Goal: Complete application form

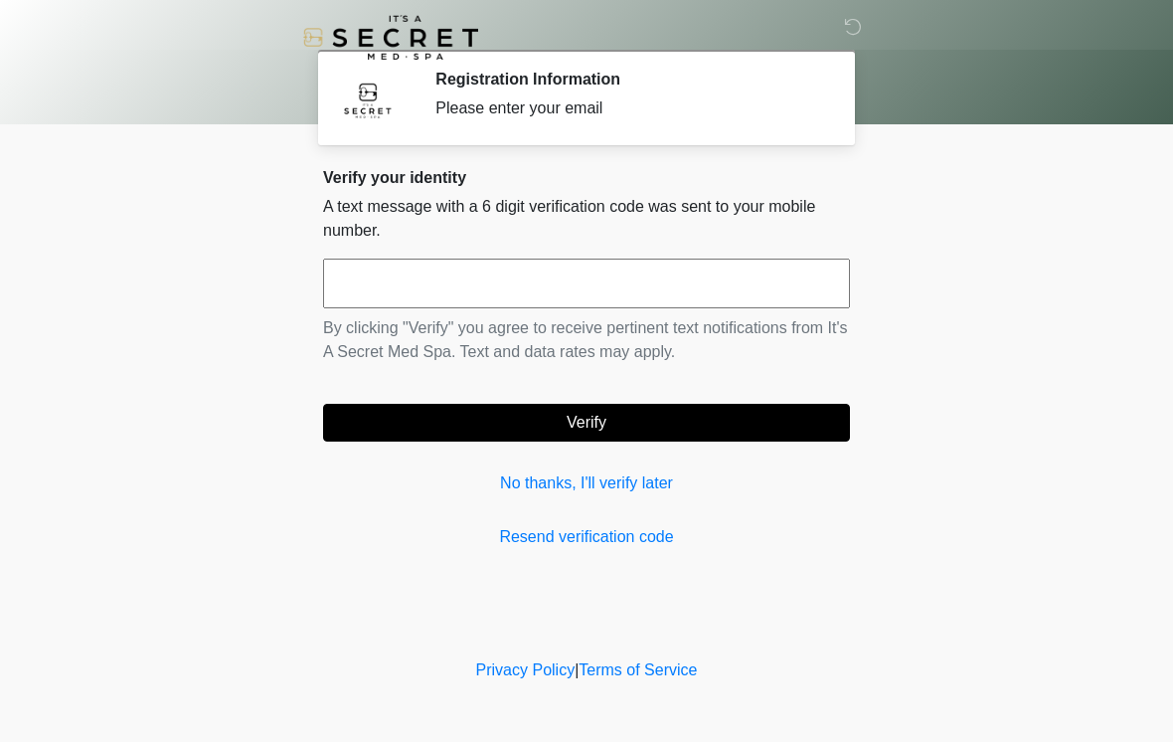
click at [700, 289] on input "text" at bounding box center [586, 283] width 527 height 50
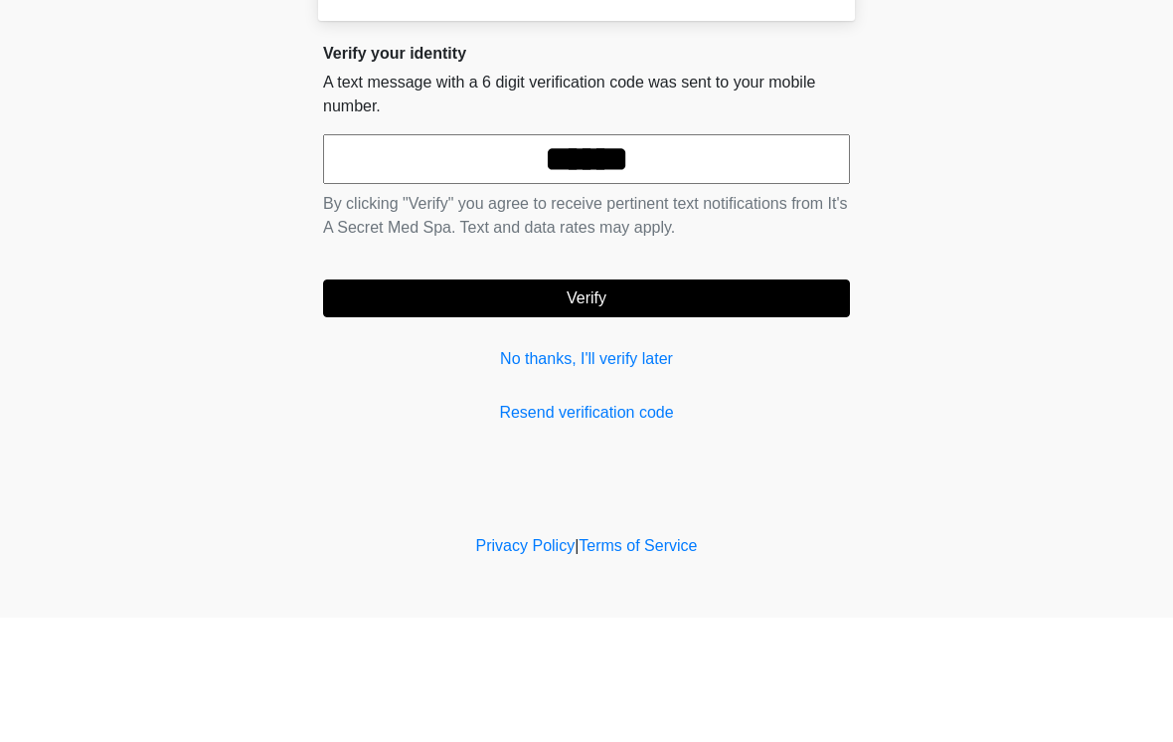
type input "******"
click at [753, 404] on button "Verify" at bounding box center [586, 423] width 527 height 38
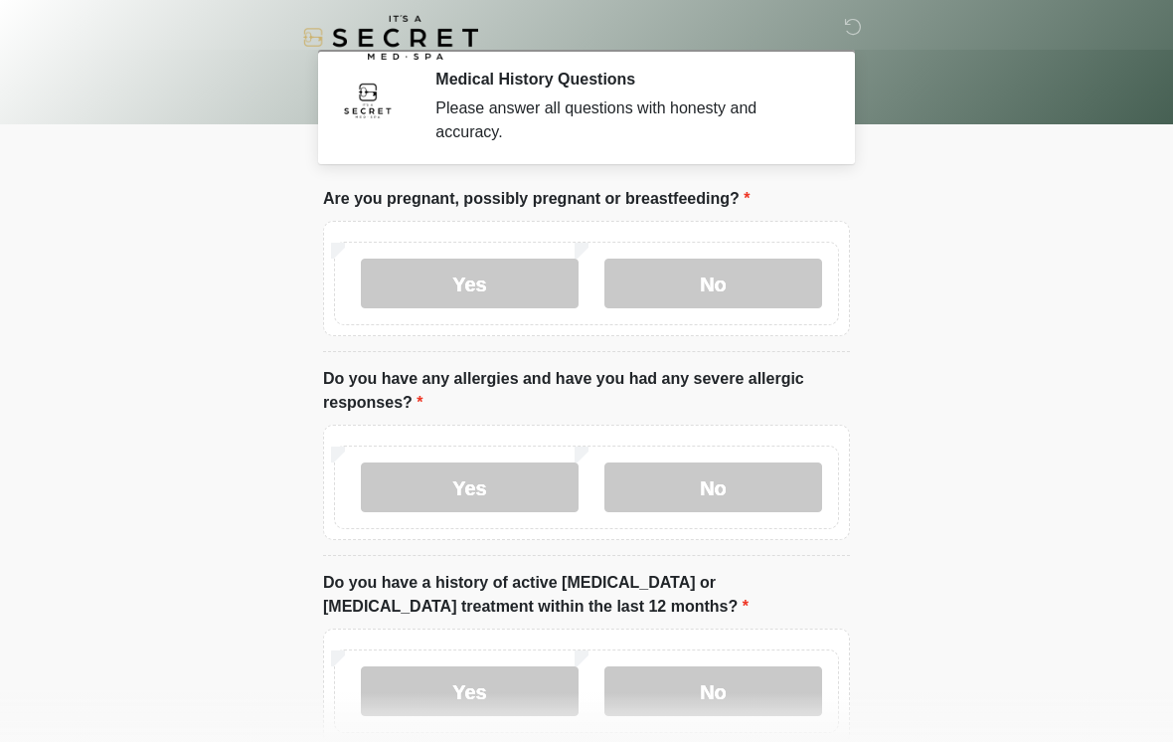
click at [741, 281] on label "No" at bounding box center [713, 283] width 218 height 50
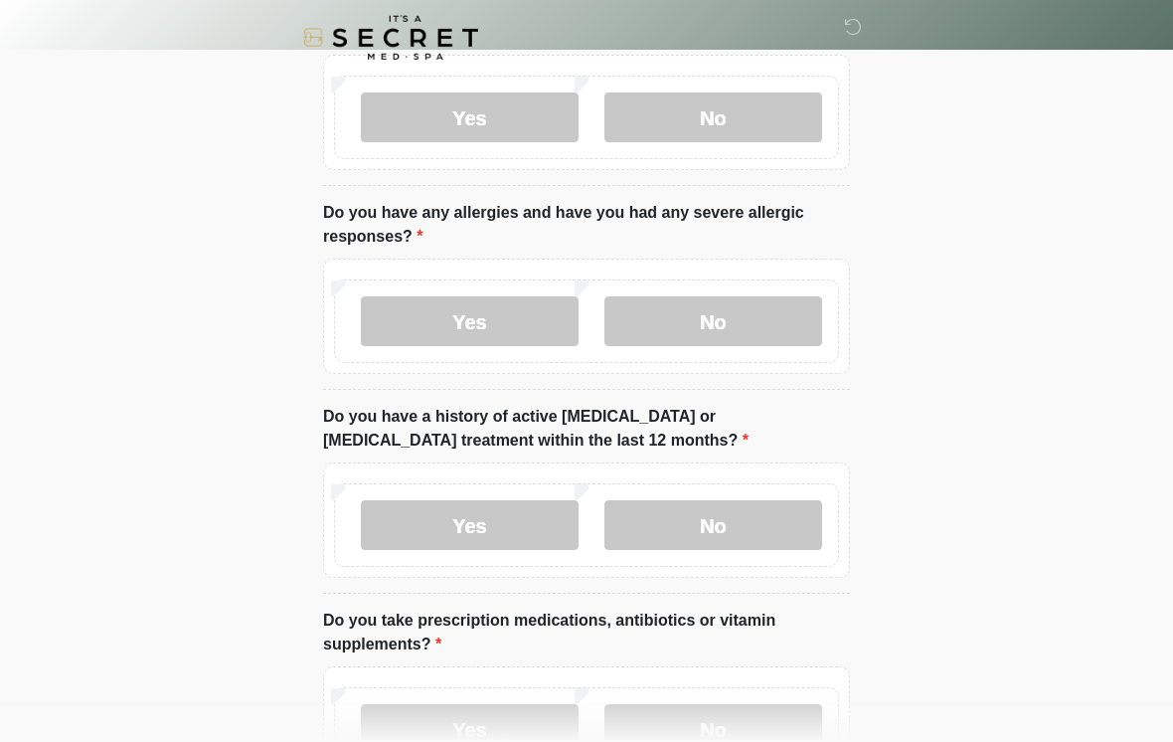
scroll to position [171, 0]
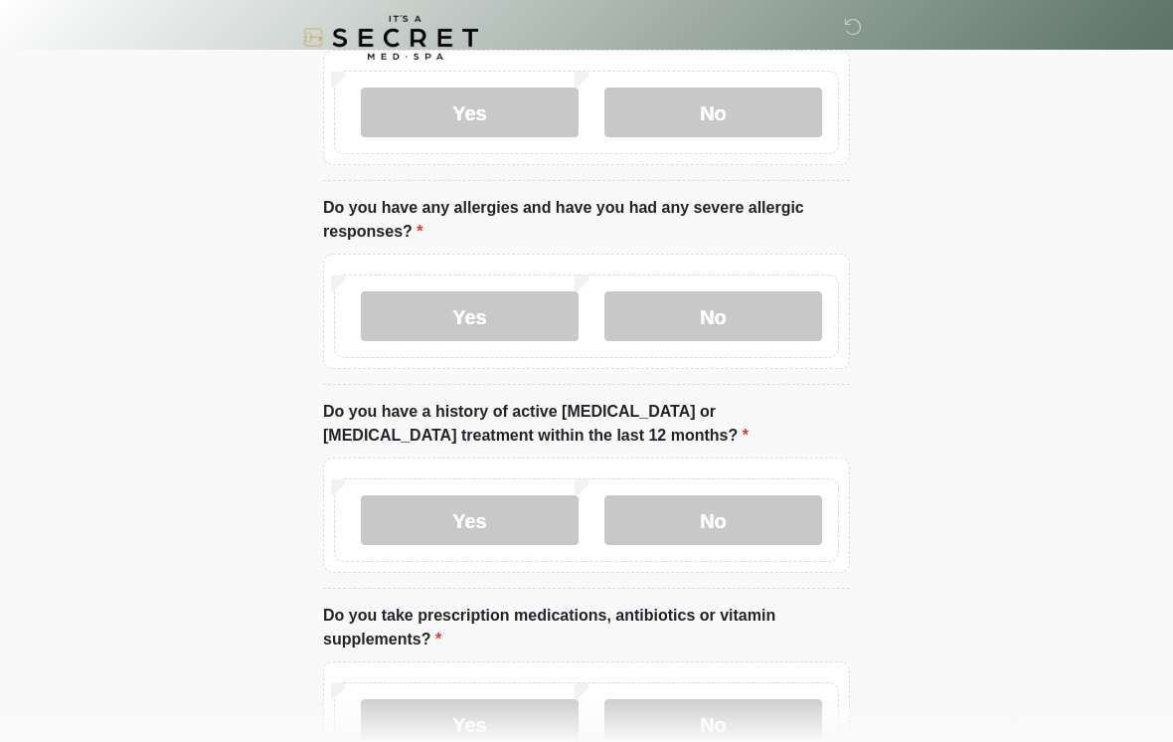
click at [750, 308] on label "No" at bounding box center [713, 316] width 218 height 50
click at [754, 529] on label "No" at bounding box center [713, 520] width 218 height 50
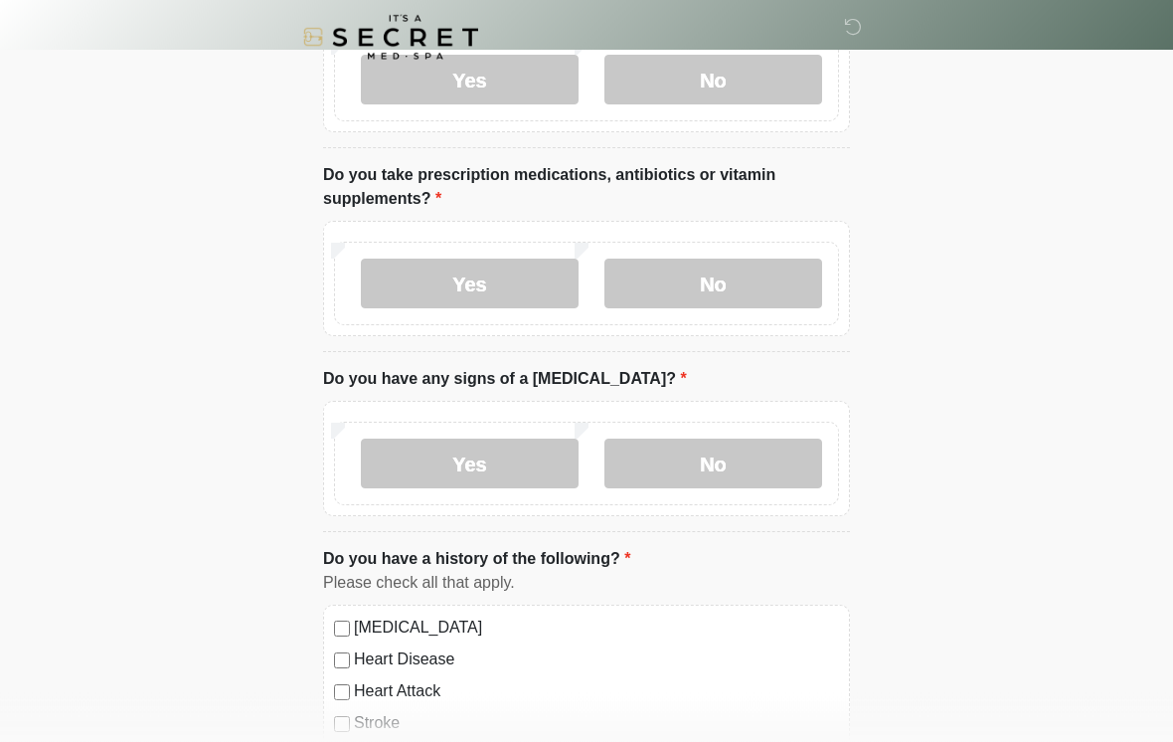
scroll to position [613, 0]
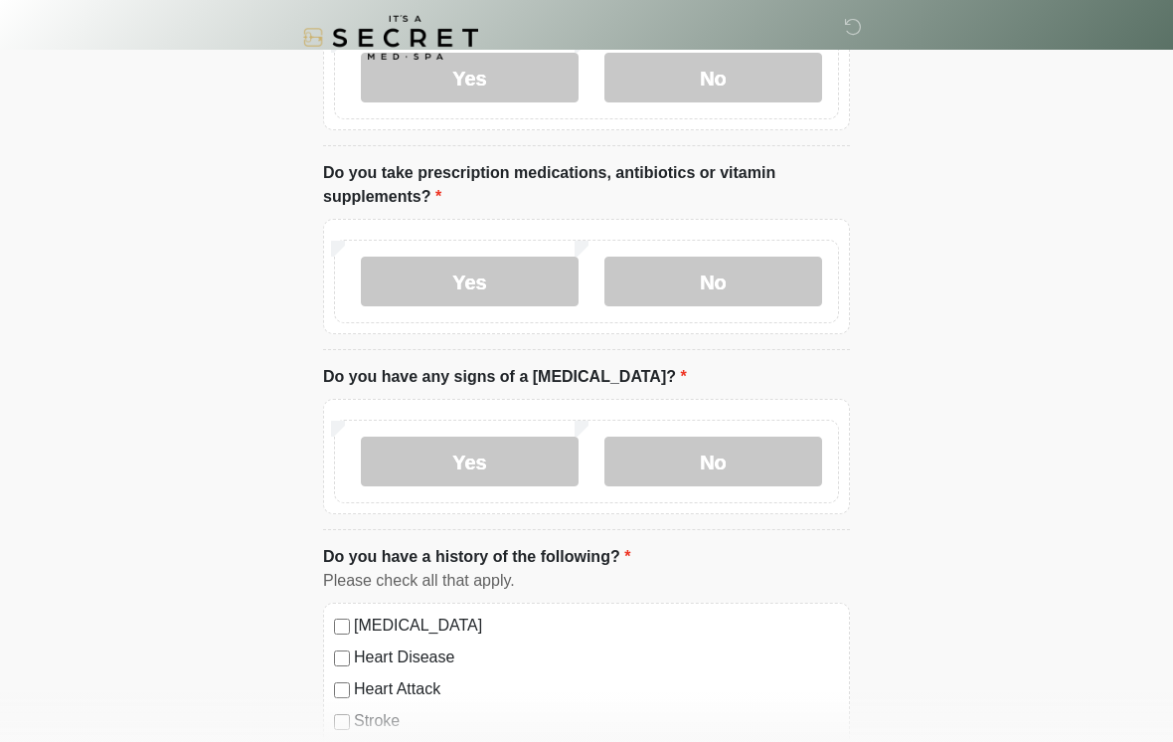
click at [787, 282] on label "No" at bounding box center [713, 281] width 218 height 50
click at [747, 468] on label "No" at bounding box center [713, 461] width 218 height 50
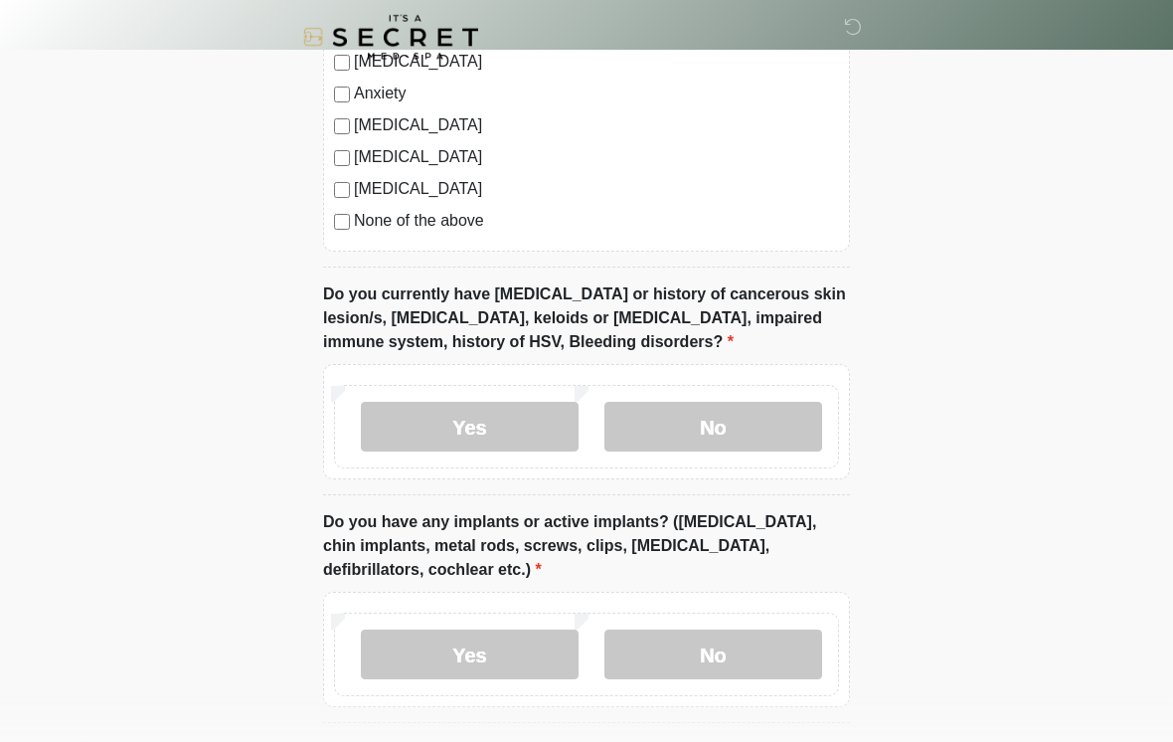
scroll to position [1370, 0]
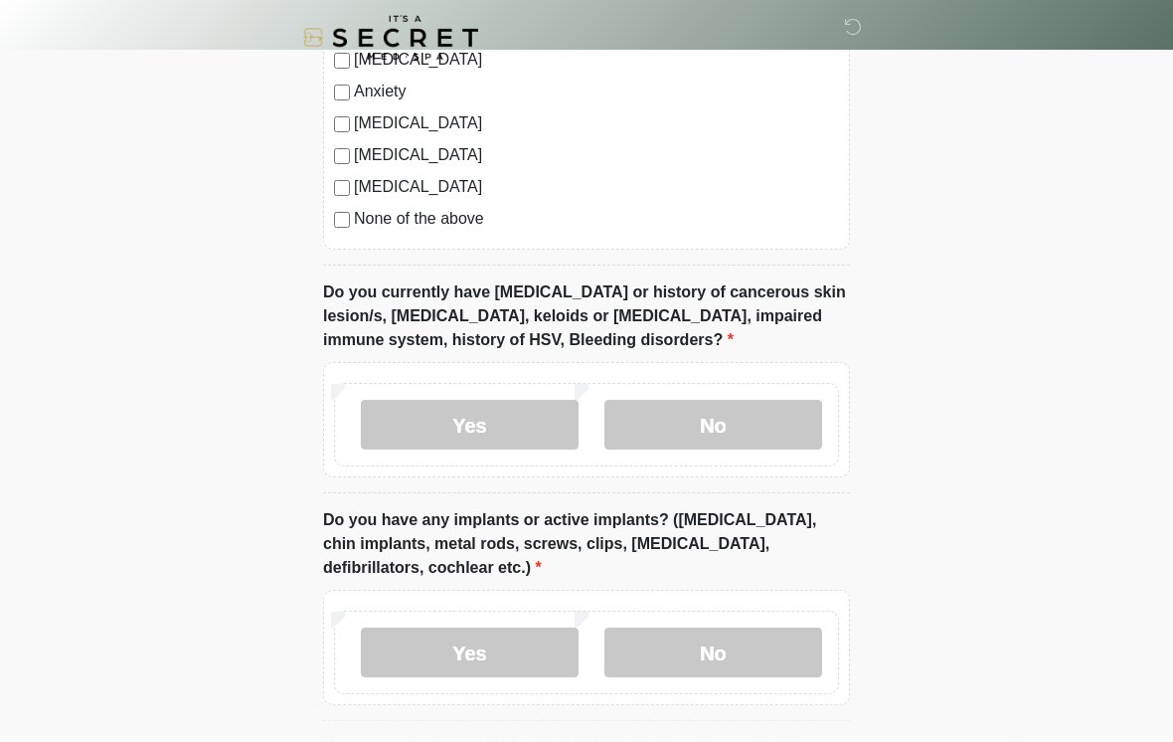
click at [668, 404] on label "No" at bounding box center [713, 425] width 218 height 50
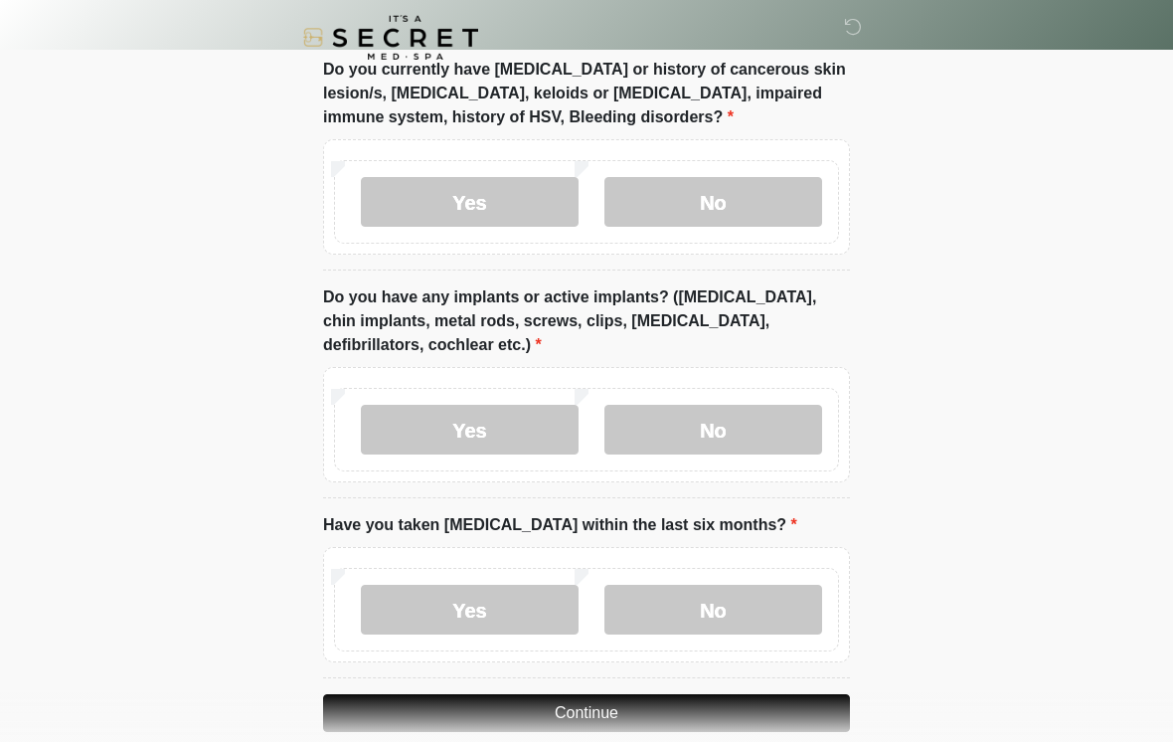
scroll to position [1633, 0]
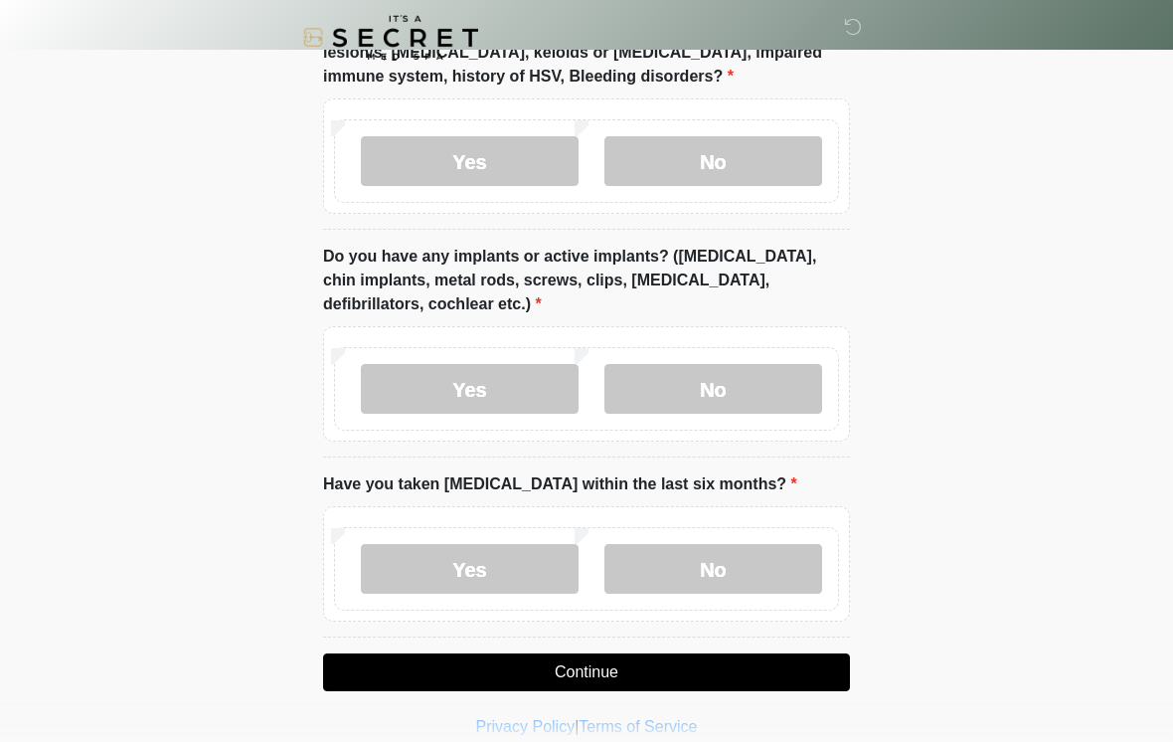
click at [748, 403] on label "No" at bounding box center [713, 389] width 218 height 50
click at [740, 573] on label "No" at bounding box center [713, 569] width 218 height 50
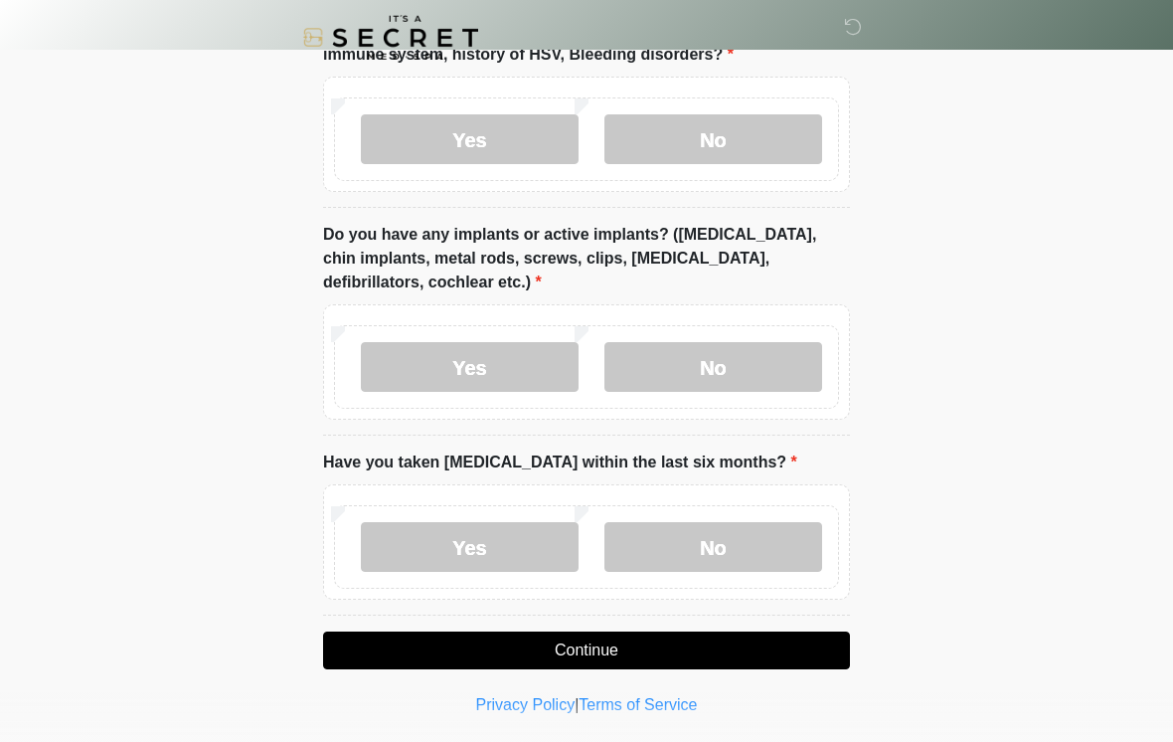
click at [755, 641] on button "Continue" at bounding box center [586, 650] width 527 height 38
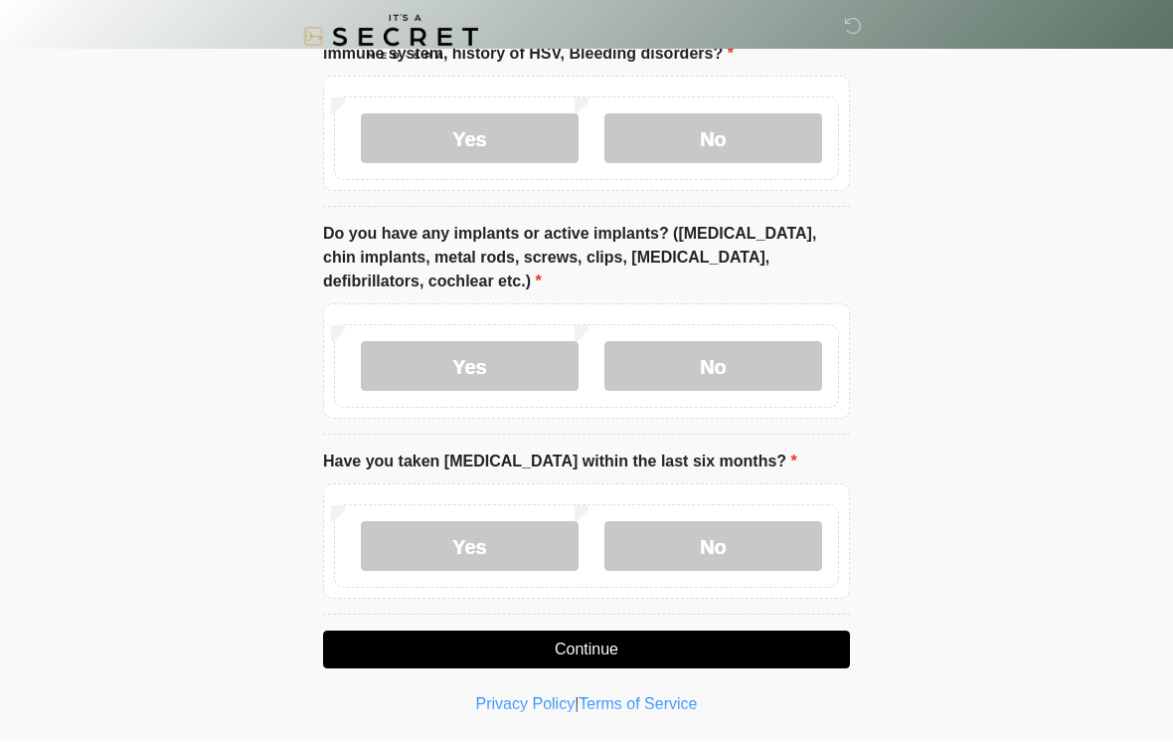
click at [751, 651] on button "Continue" at bounding box center [586, 650] width 527 height 38
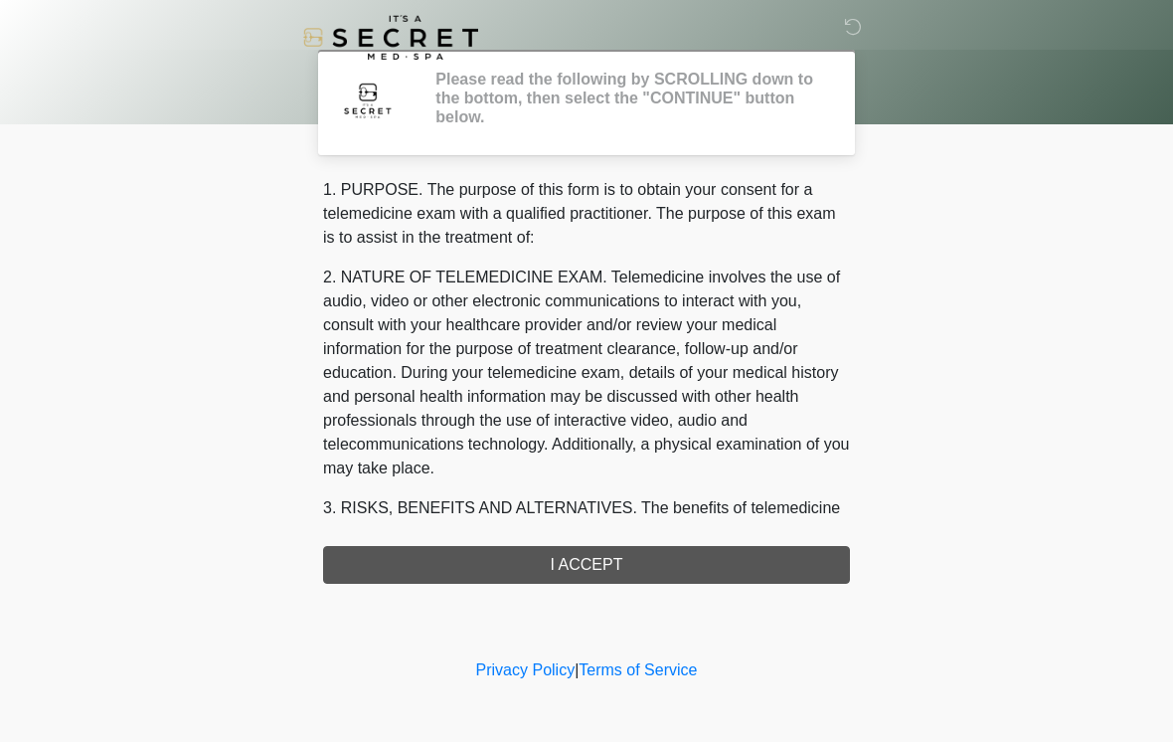
scroll to position [0, 0]
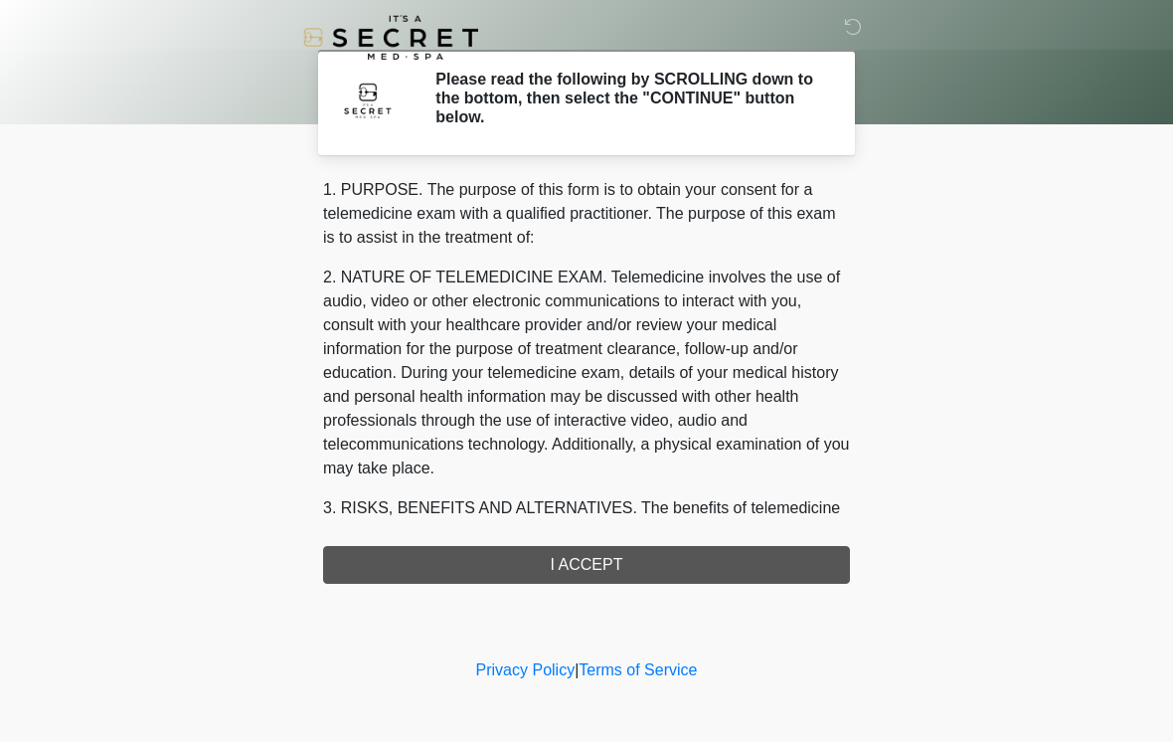
click at [646, 562] on div "1. PURPOSE. The purpose of this form is to obtain your consent for a telemedici…" at bounding box center [586, 381] width 527 height 406
click at [679, 559] on div "1. PURPOSE. The purpose of this form is to obtain your consent for a telemedici…" at bounding box center [586, 381] width 527 height 406
click at [563, 568] on div "1. PURPOSE. The purpose of this form is to obtain your consent for a telemedici…" at bounding box center [586, 381] width 527 height 406
click at [666, 104] on h2 "Please read the following by SCROLLING down to the bottom, then select the "CON…" at bounding box center [627, 99] width 385 height 58
click at [576, 566] on div "1. PURPOSE. The purpose of this form is to obtain your consent for a telemedici…" at bounding box center [586, 381] width 527 height 406
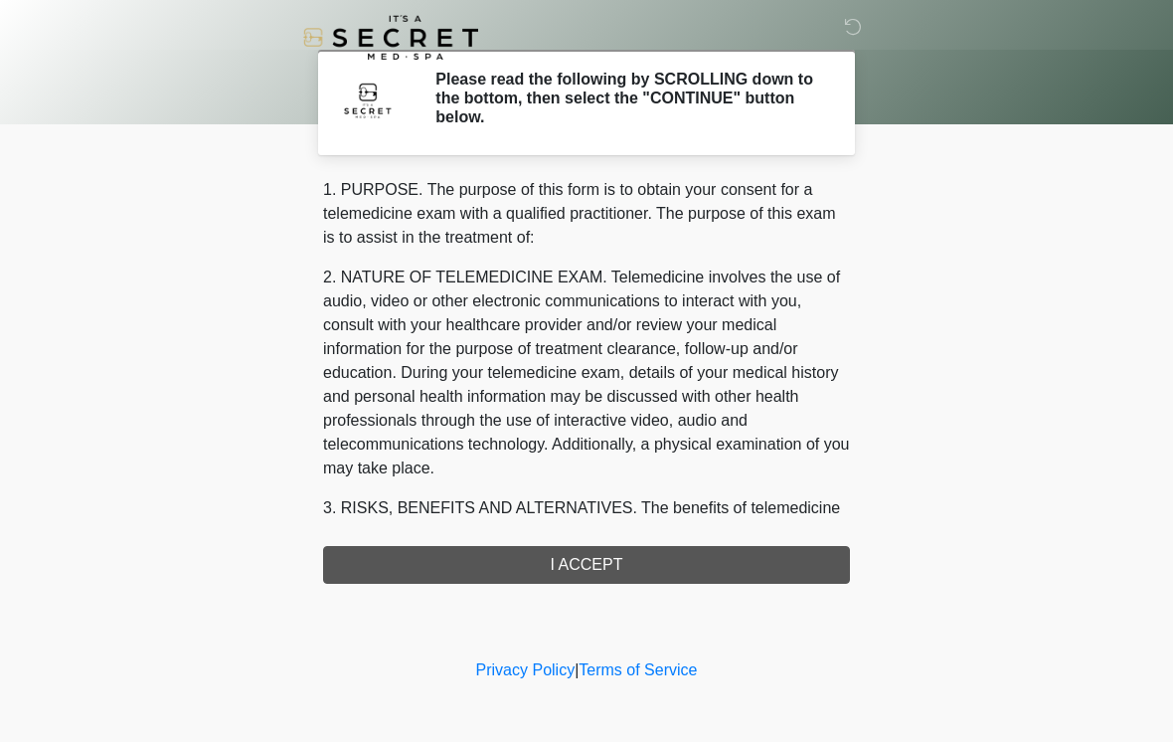
click at [625, 578] on div "1. PURPOSE. The purpose of this form is to obtain your consent for a telemedici…" at bounding box center [586, 381] width 527 height 406
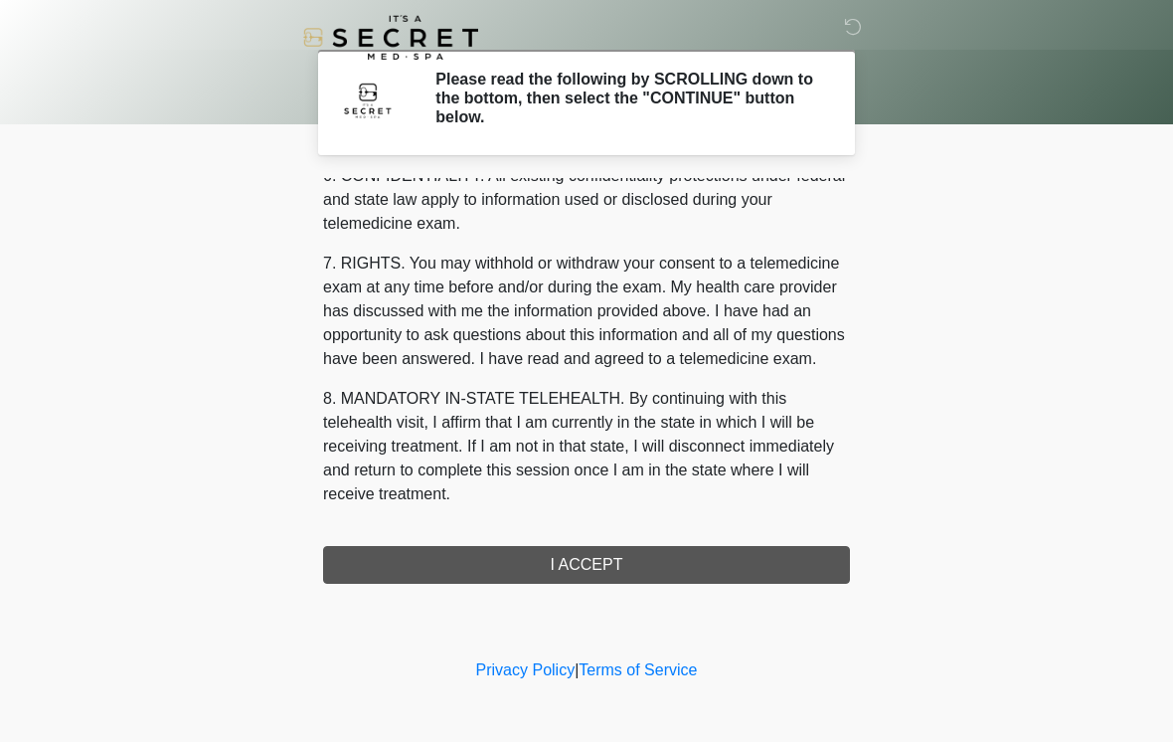
click at [565, 563] on button "I ACCEPT" at bounding box center [586, 565] width 527 height 38
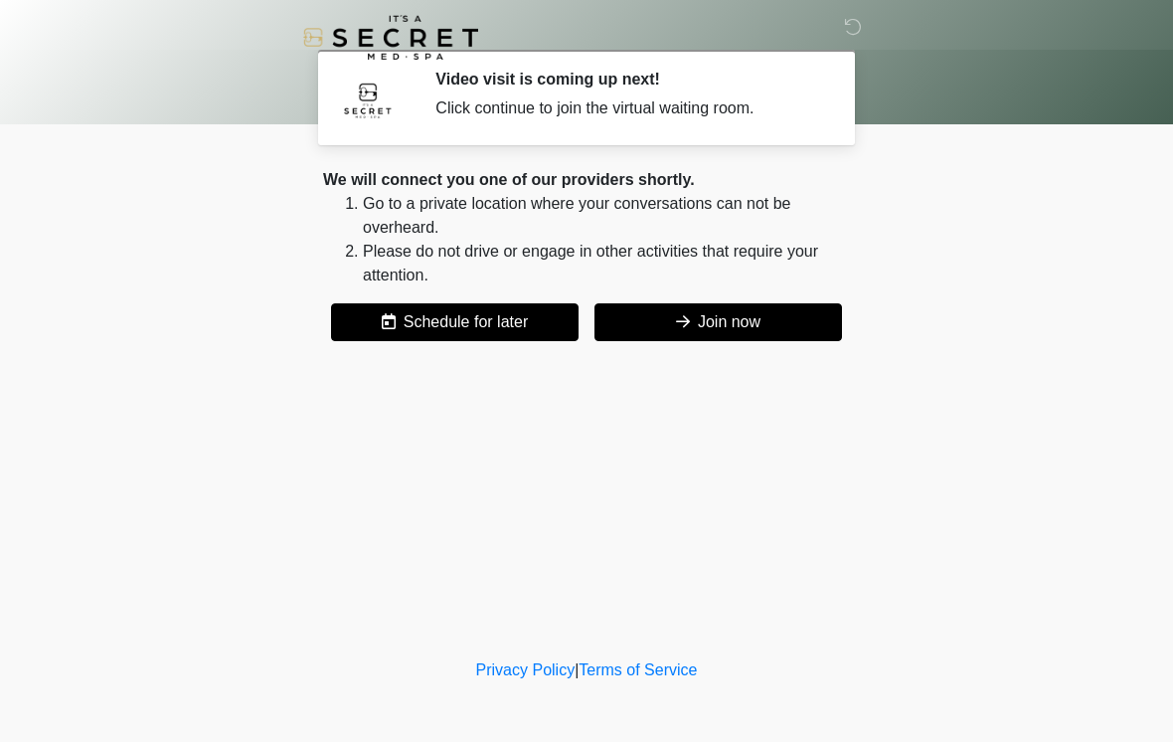
click at [738, 340] on button "Join now" at bounding box center [718, 322] width 248 height 38
